Goal: Task Accomplishment & Management: Manage account settings

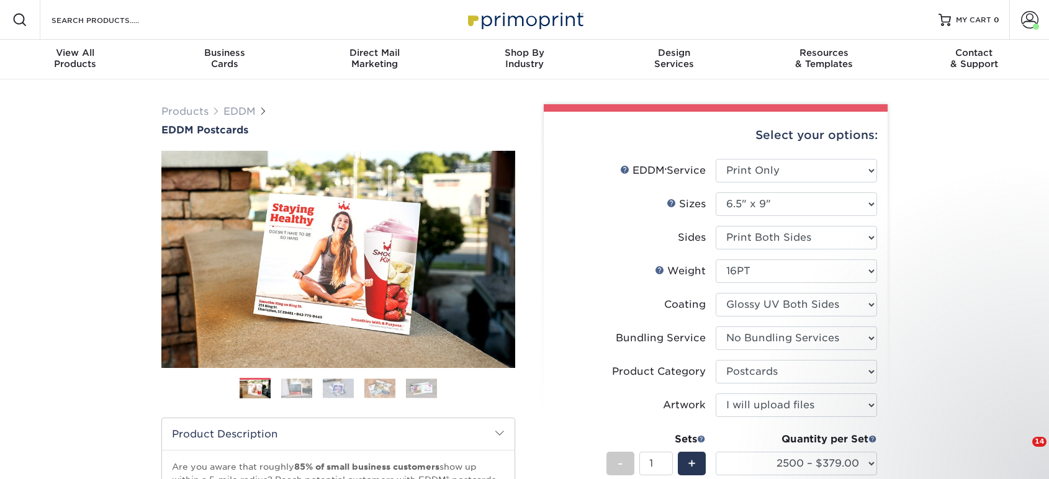
select select "print_only"
select select "6.50x9.00"
select select "58689abb-25c0-461c-a4c3-a80b627d6649"
select select "9b7272e0-d6c8-4c3c-8e97-d3a1bcdab858"
select select "upload"
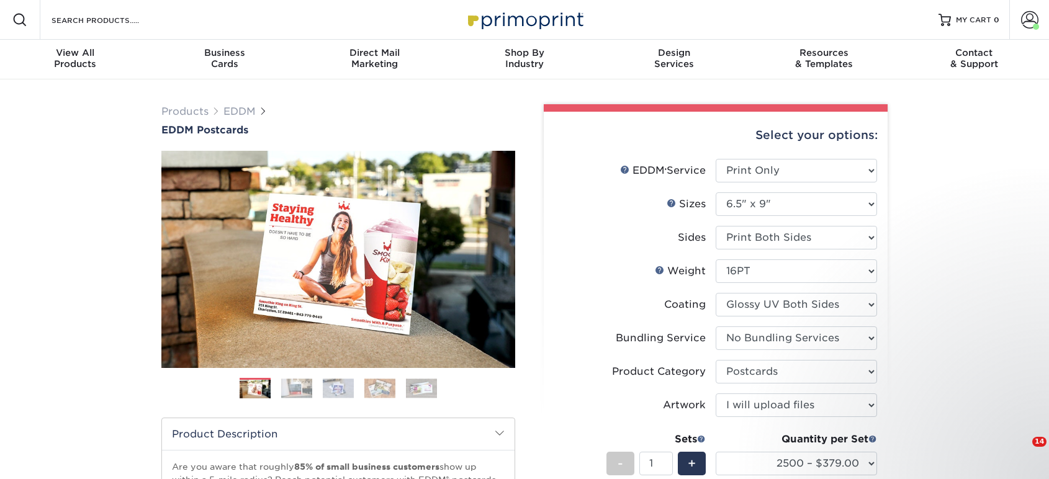
select select "2500 – $379.00"
click at [1017, 22] on link "Account" at bounding box center [1029, 20] width 40 height 40
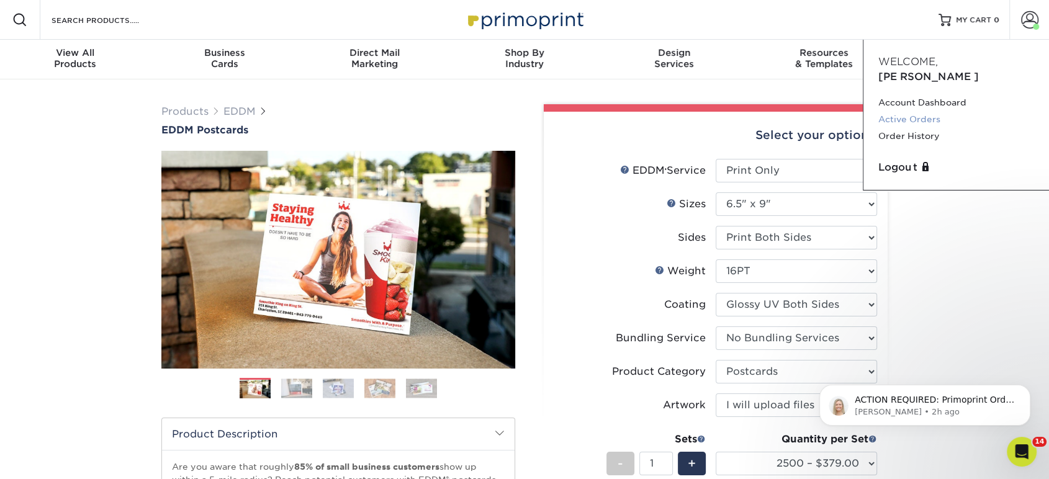
click at [922, 111] on link "Active Orders" at bounding box center [956, 119] width 156 height 17
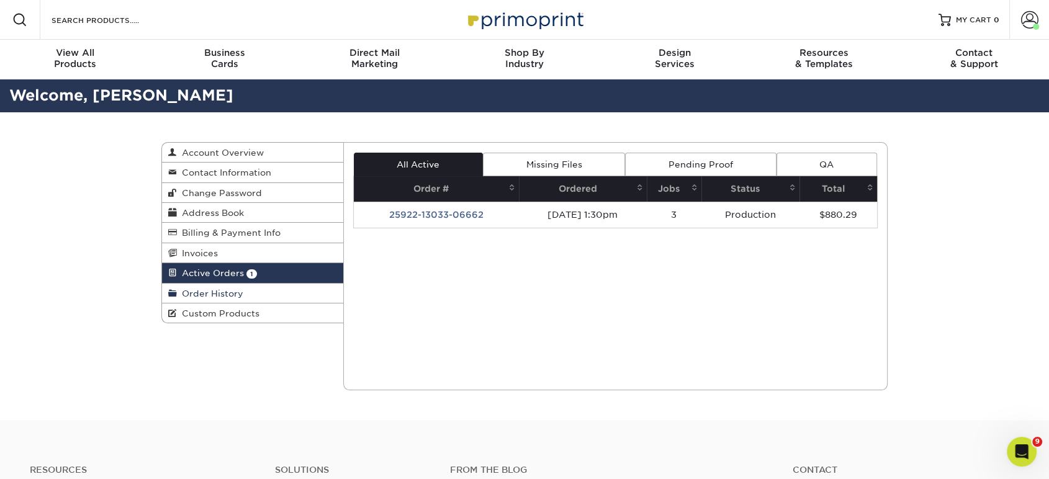
click at [195, 297] on span "Order History" at bounding box center [210, 294] width 66 height 10
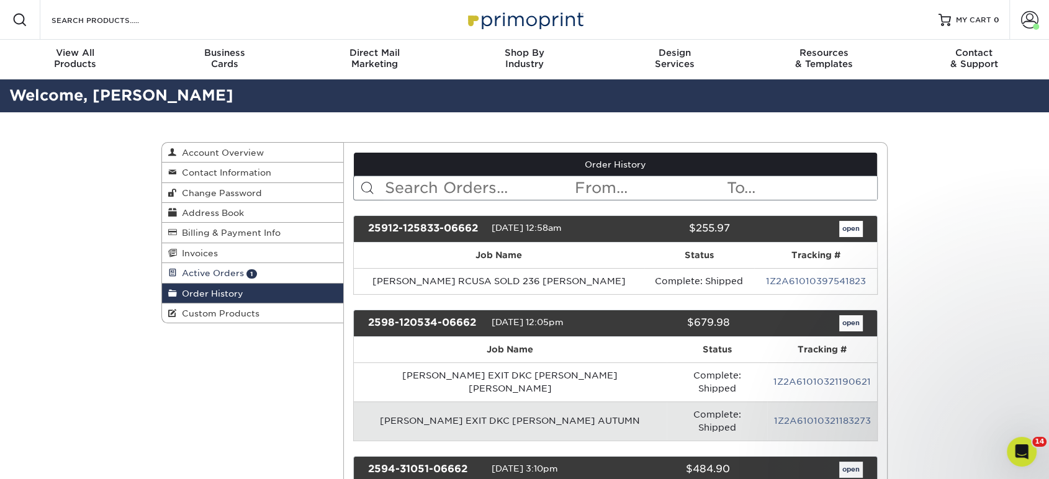
click at [225, 273] on span "Active Orders" at bounding box center [210, 273] width 67 height 10
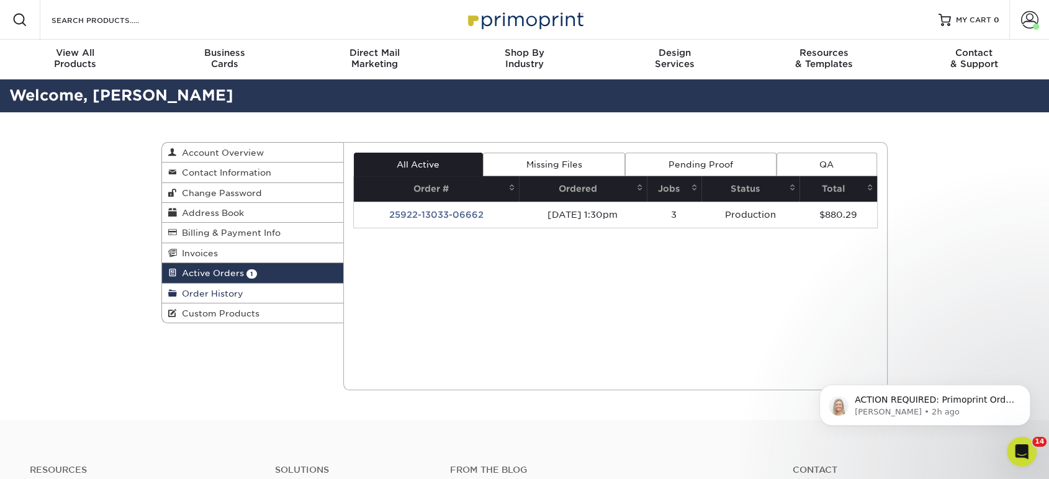
click at [242, 286] on link "Order History" at bounding box center [252, 294] width 181 height 20
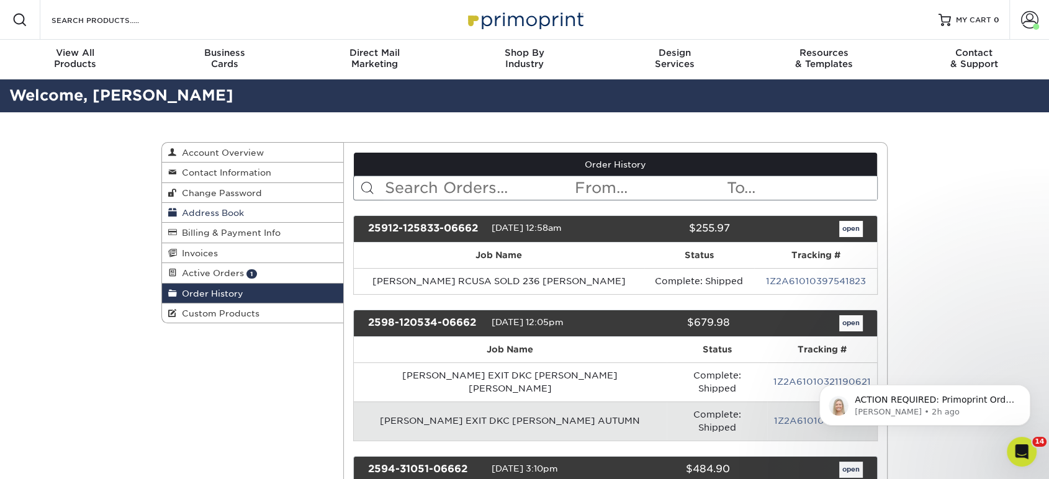
click at [230, 212] on span "Address Book" at bounding box center [210, 213] width 67 height 10
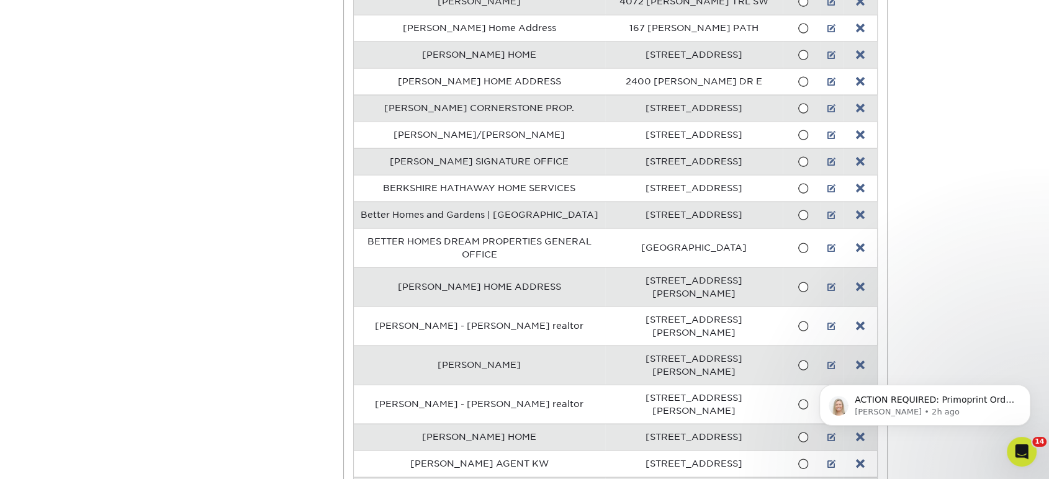
scroll to position [2620, 0]
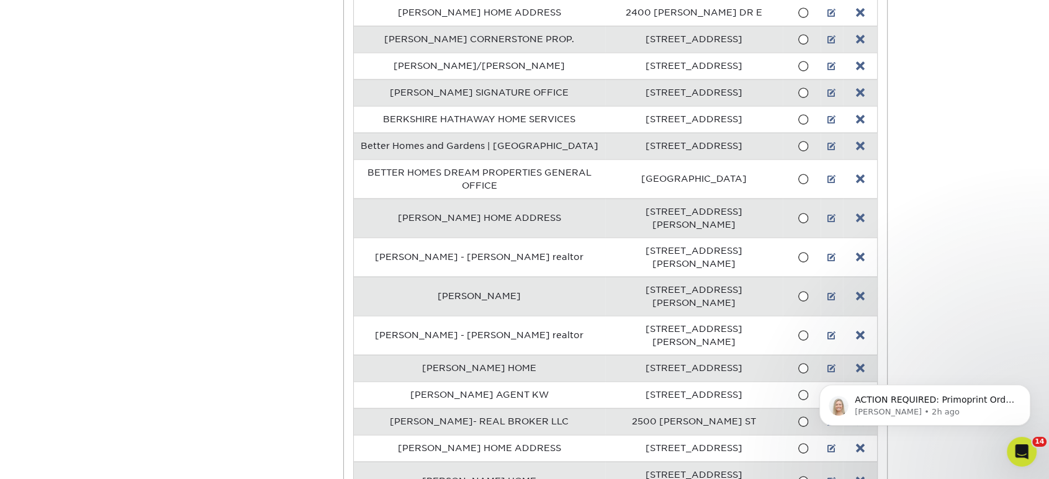
drag, startPoint x: 734, startPoint y: 243, endPoint x: 634, endPoint y: 244, distance: 99.9
copy td "169 S GILLETTE AVE"
